Goal: Task Accomplishment & Management: Manage account settings

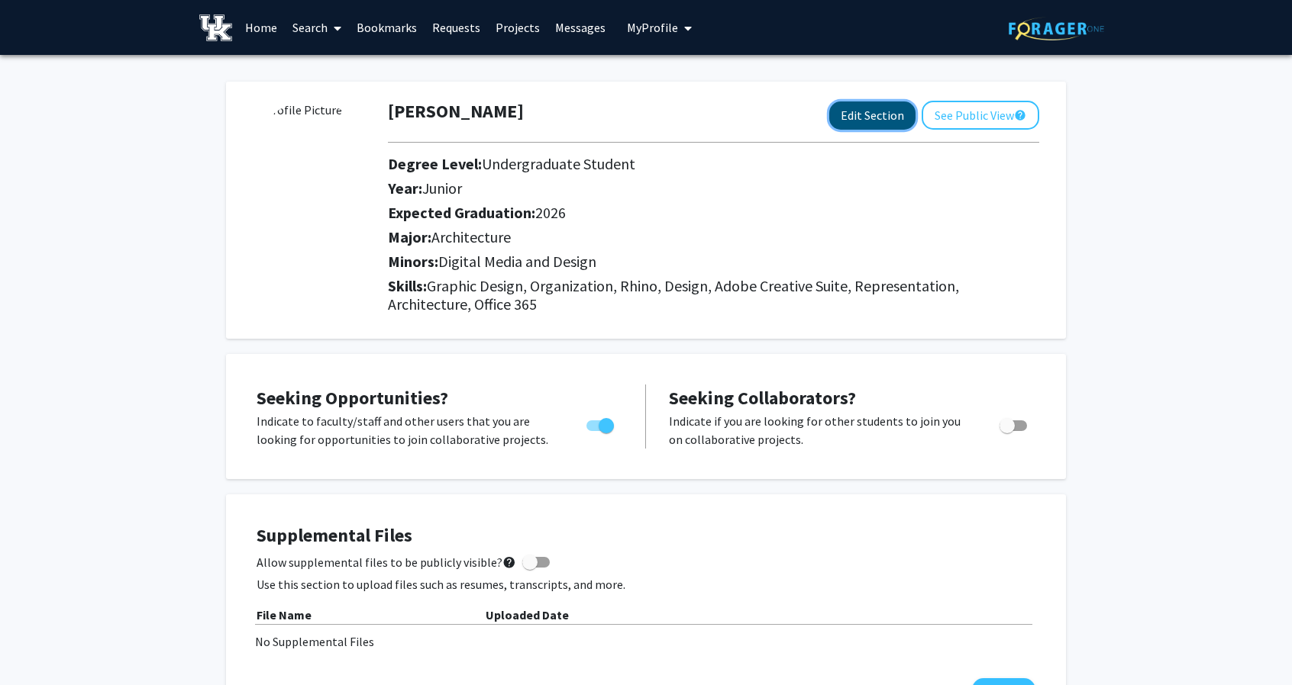
click at [869, 115] on button "Edit Section" at bounding box center [872, 116] width 86 height 28
select select "junior"
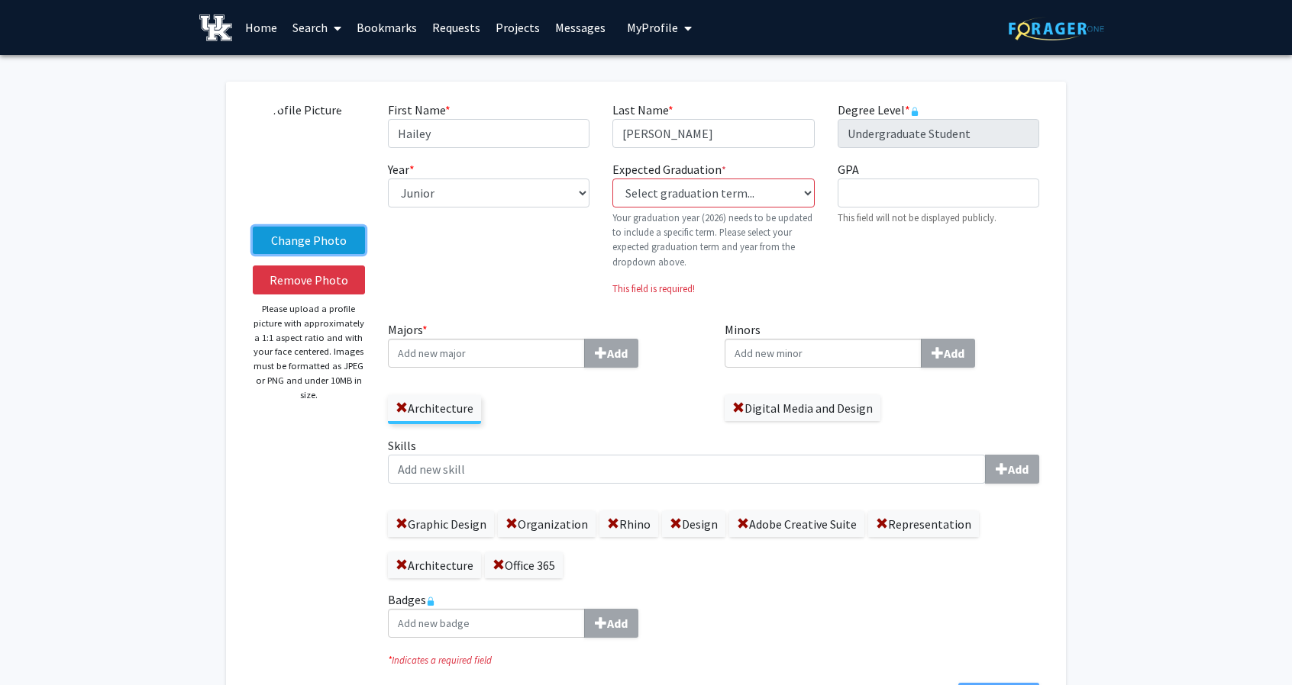
click at [325, 241] on label "Change Photo" at bounding box center [309, 240] width 112 height 27
click at [0, 0] on input "Change Photo" at bounding box center [0, 0] width 0 height 0
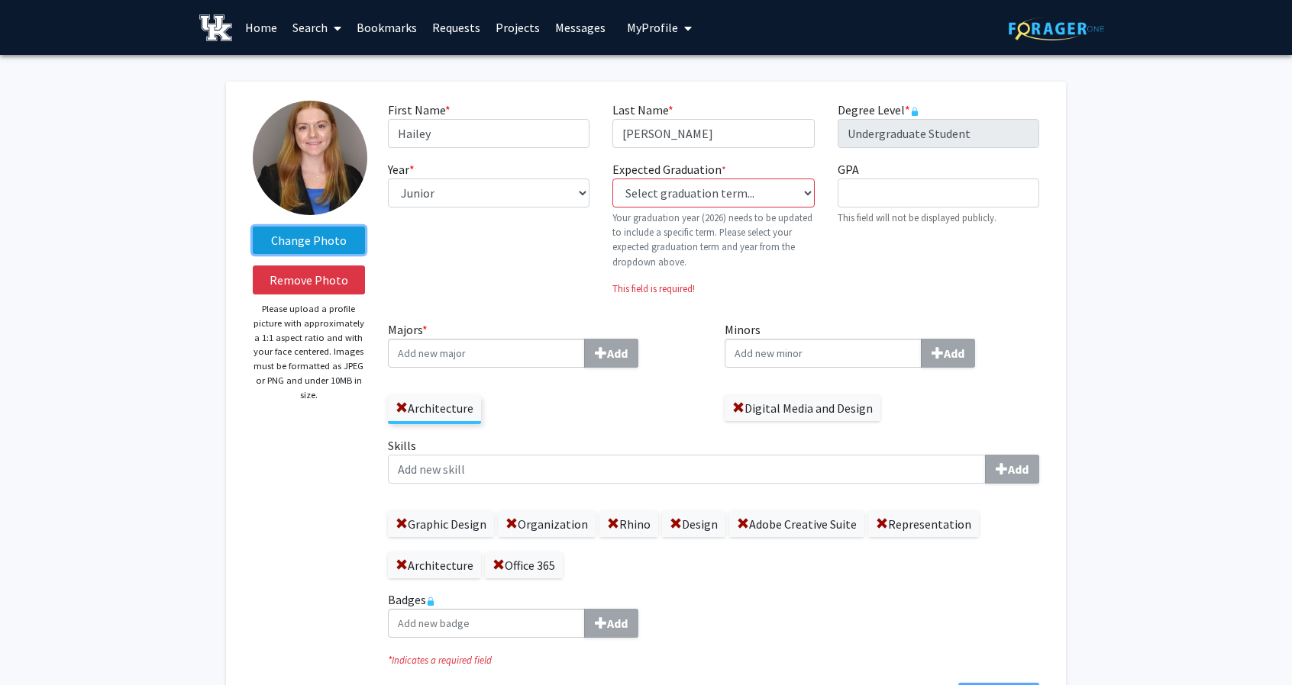
click at [318, 236] on label "Change Photo" at bounding box center [309, 240] width 112 height 27
click at [0, 0] on input "Change Photo" at bounding box center [0, 0] width 0 height 0
click at [319, 243] on label "Change Photo" at bounding box center [309, 240] width 112 height 27
click at [0, 0] on input "Change Photo" at bounding box center [0, 0] width 0 height 0
click at [313, 170] on img at bounding box center [310, 158] width 114 height 114
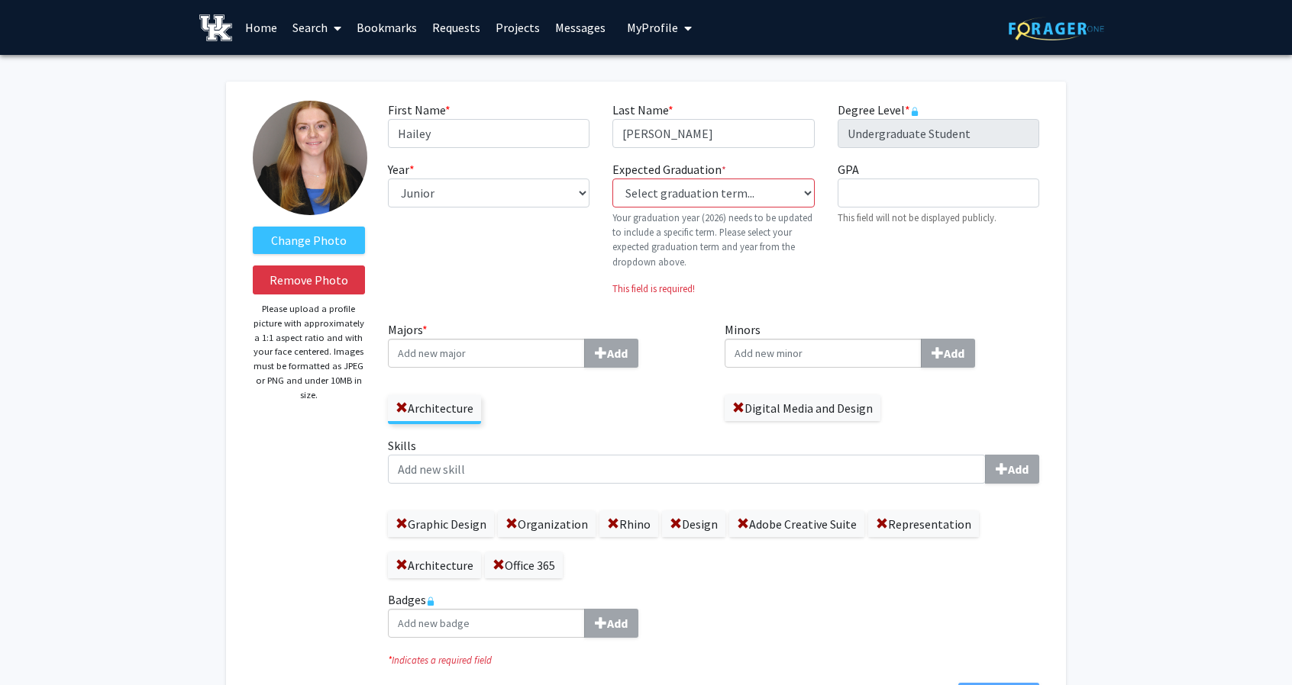
click at [313, 170] on img at bounding box center [310, 158] width 114 height 114
click at [299, 234] on label "Change Photo" at bounding box center [309, 240] width 112 height 27
click at [0, 0] on input "Change Photo" at bounding box center [0, 0] width 0 height 0
click at [488, 247] on div "Year * required --- First-year Sophomore Junior Senior Postbaccalaureate Certif…" at bounding box center [488, 234] width 224 height 148
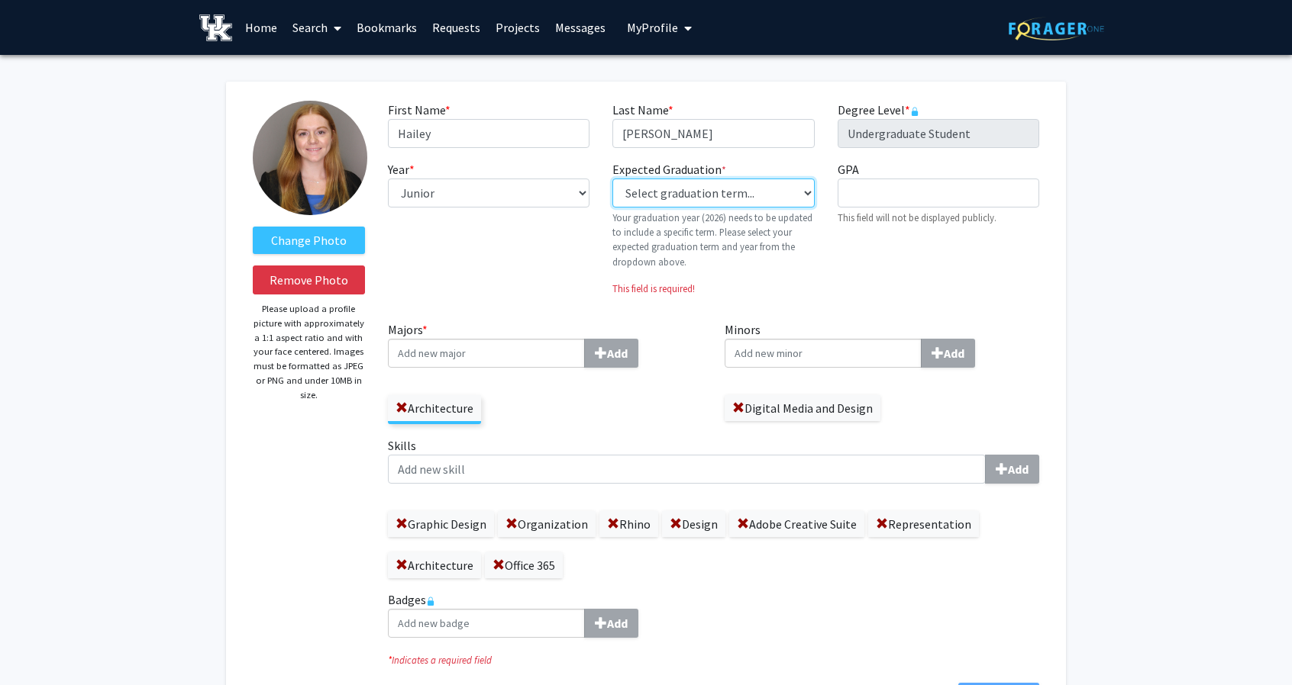
click at [801, 193] on select "Select graduation term... Previous: 2026 (Please select a specific term) Spring…" at bounding box center [713, 193] width 202 height 29
select select "36: fall_2026"
click at [612, 179] on select "Select graduation term... Previous: 2026 (Please select a specific term) Spring…" at bounding box center [713, 193] width 202 height 29
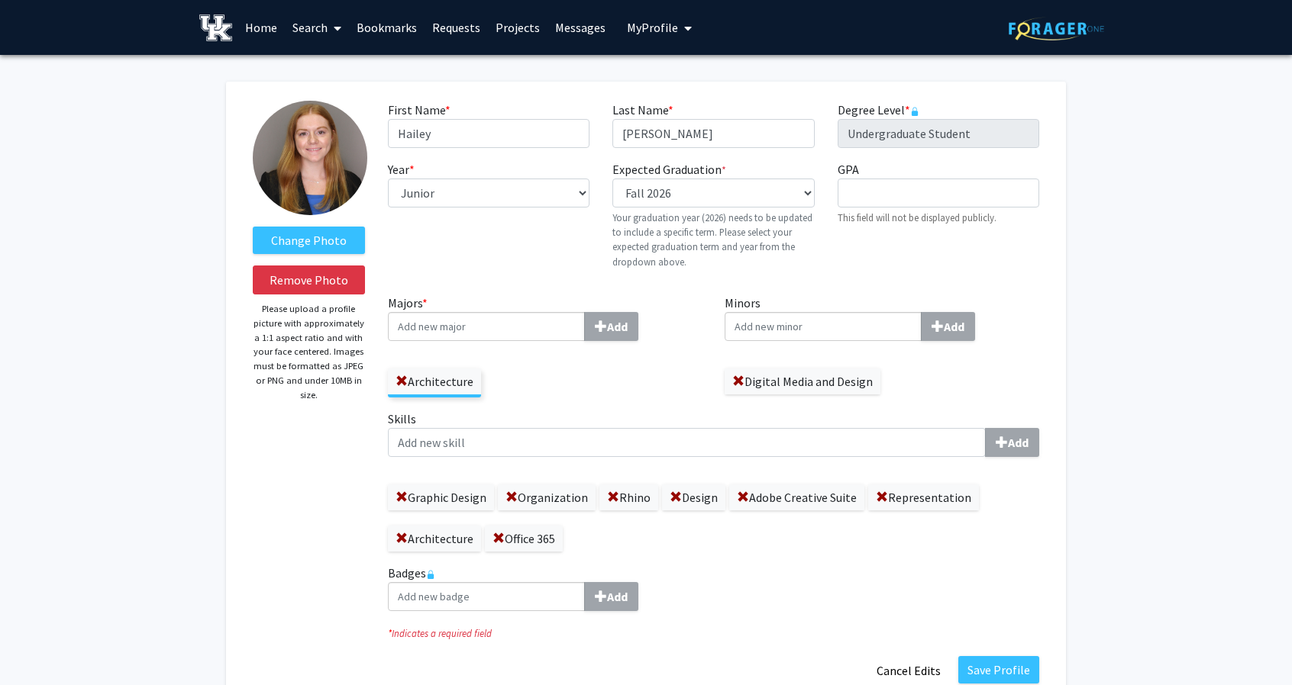
click at [802, 243] on p "Your graduation year (2026) needs to be updated to include a specific term. Ple…" at bounding box center [713, 240] width 202 height 59
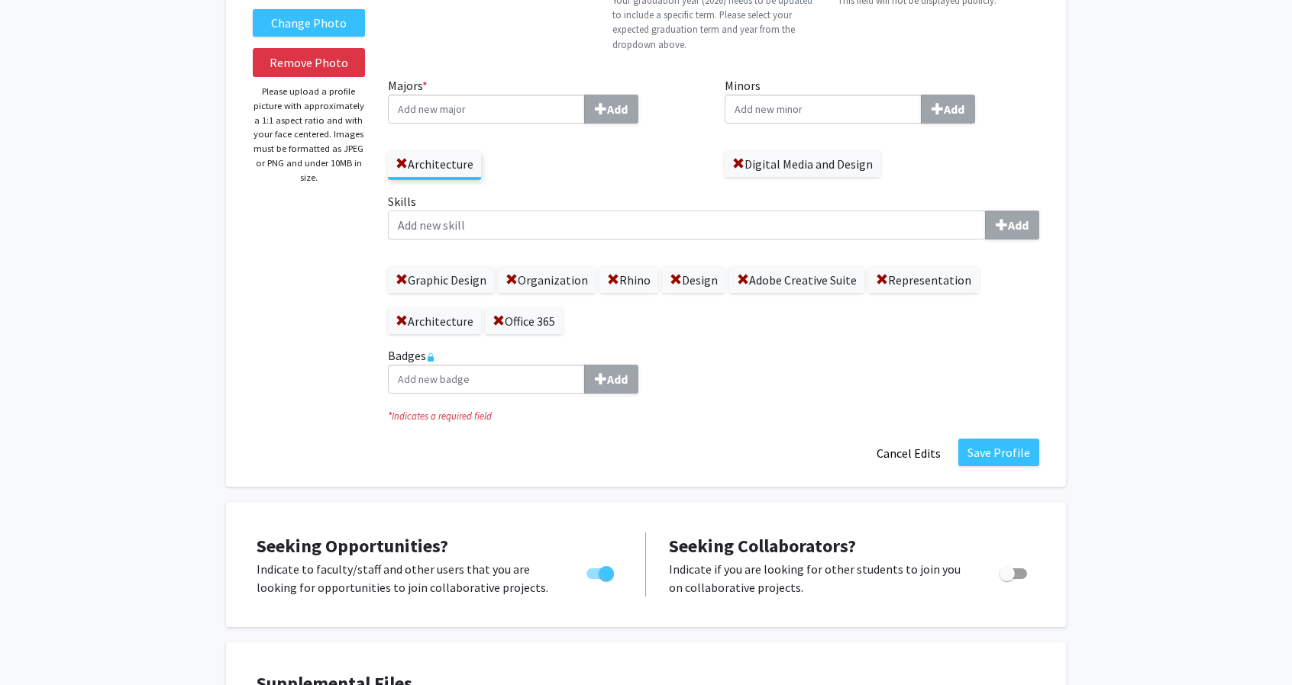
scroll to position [153, 0]
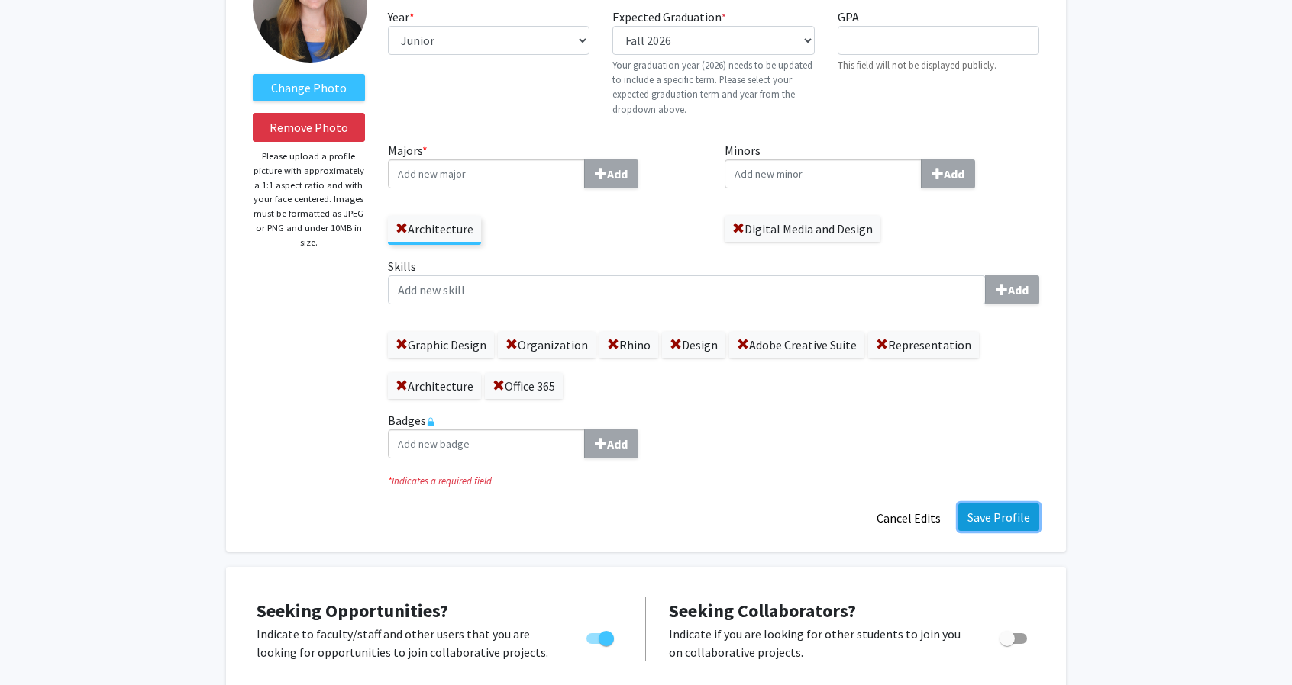
click at [995, 518] on button "Save Profile" at bounding box center [998, 517] width 81 height 27
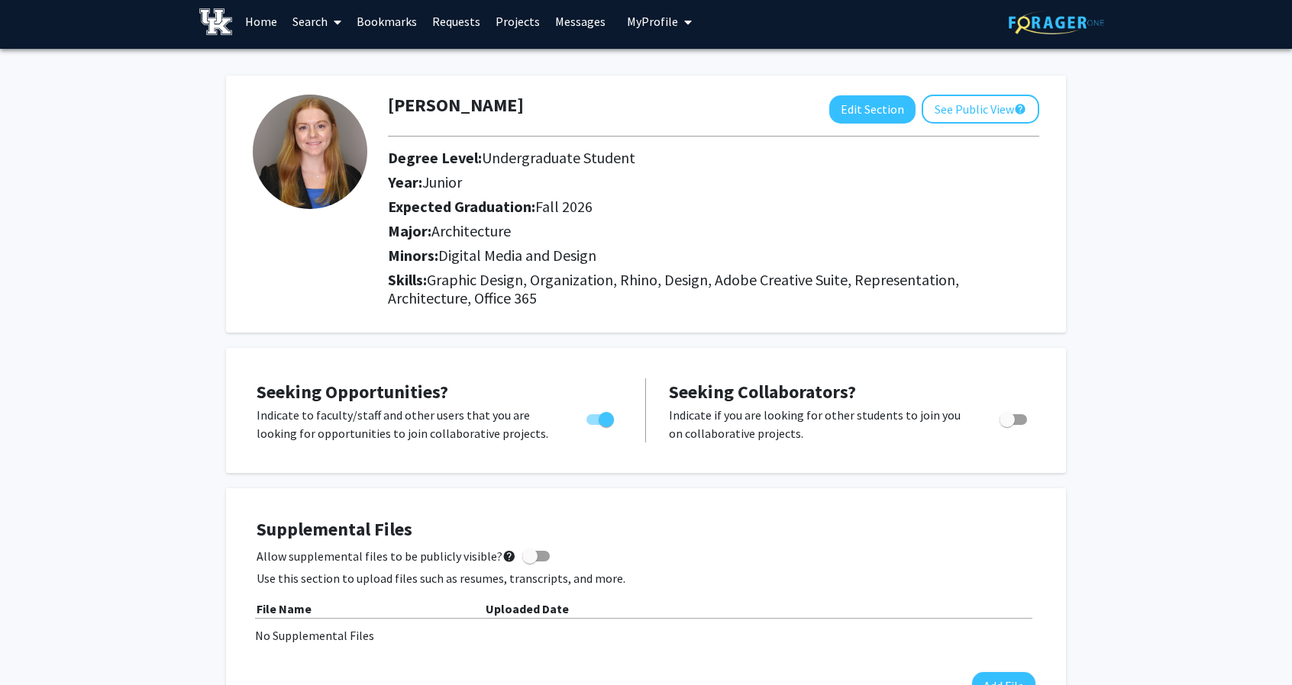
scroll to position [0, 0]
